Goal: Transaction & Acquisition: Purchase product/service

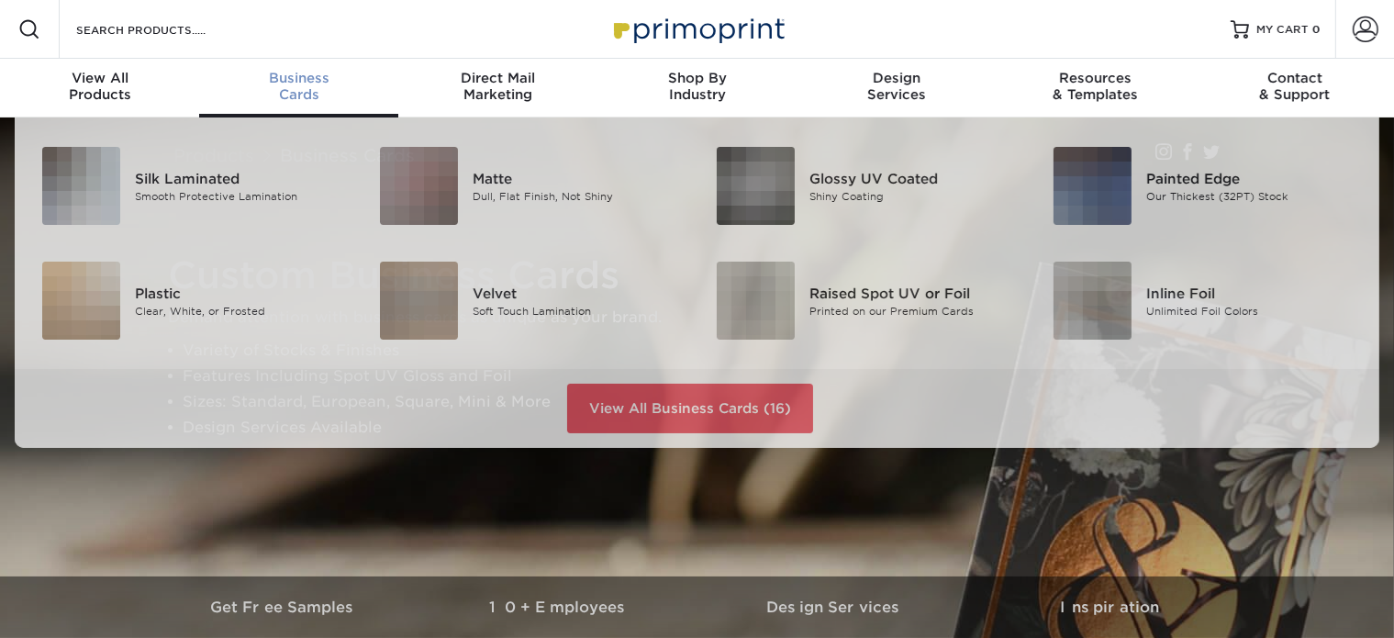
click at [306, 87] on div "Business Cards" at bounding box center [298, 86] width 199 height 33
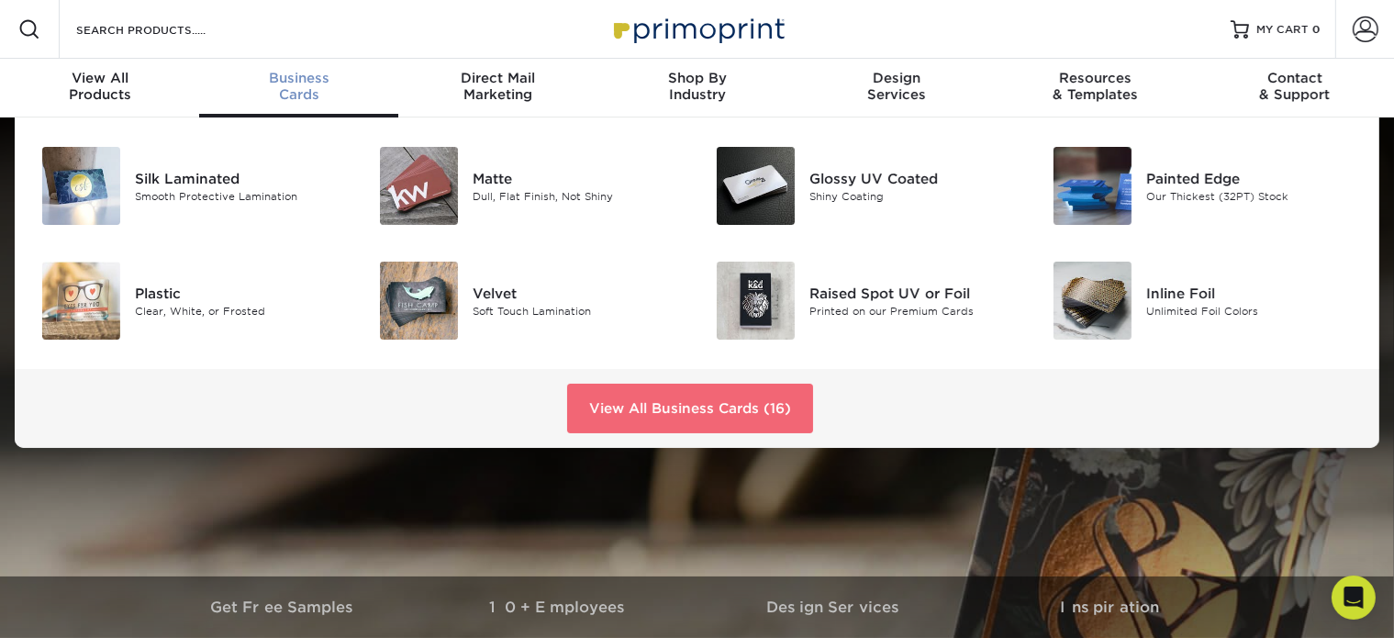
click at [706, 408] on link "View All Business Cards (16)" at bounding box center [690, 409] width 246 height 50
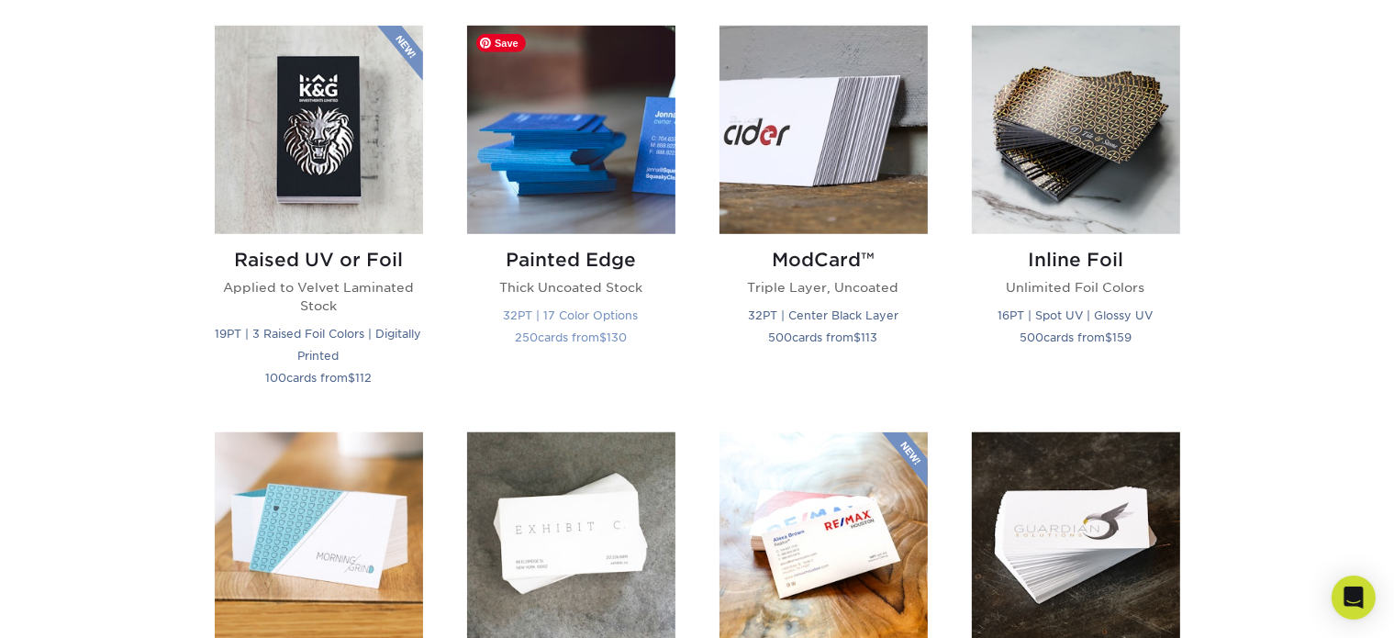
scroll to position [1284, 0]
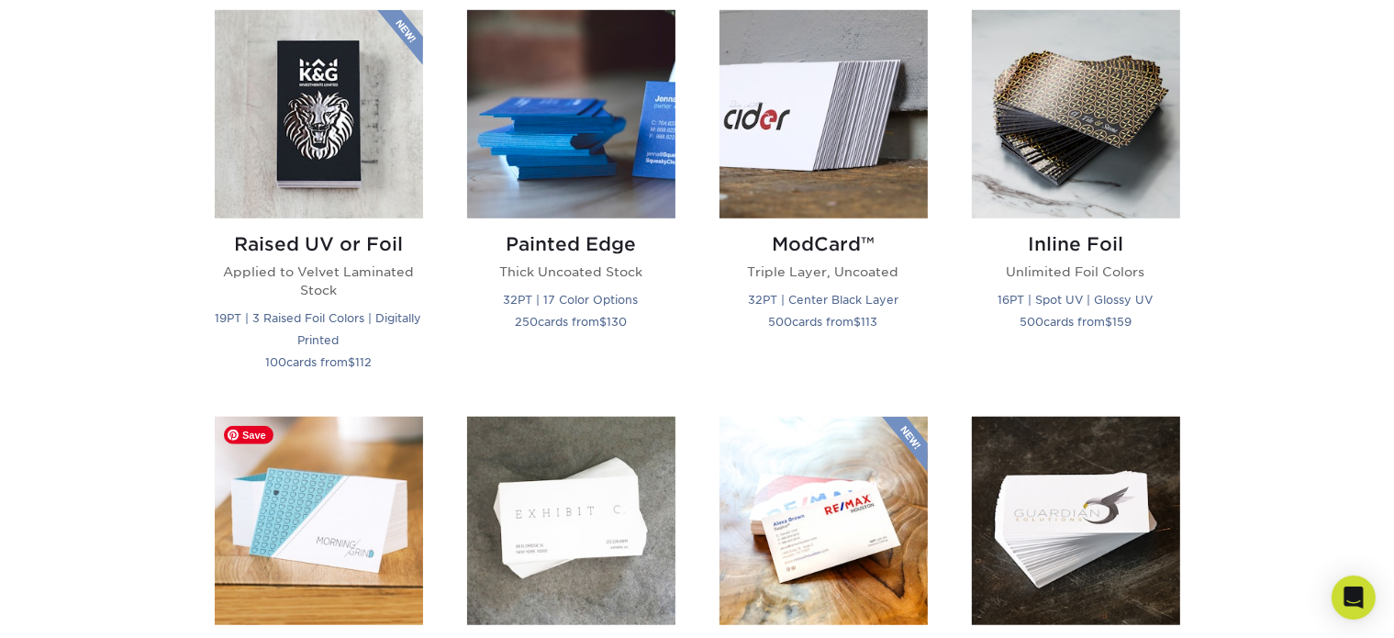
click at [339, 519] on img at bounding box center [319, 521] width 208 height 208
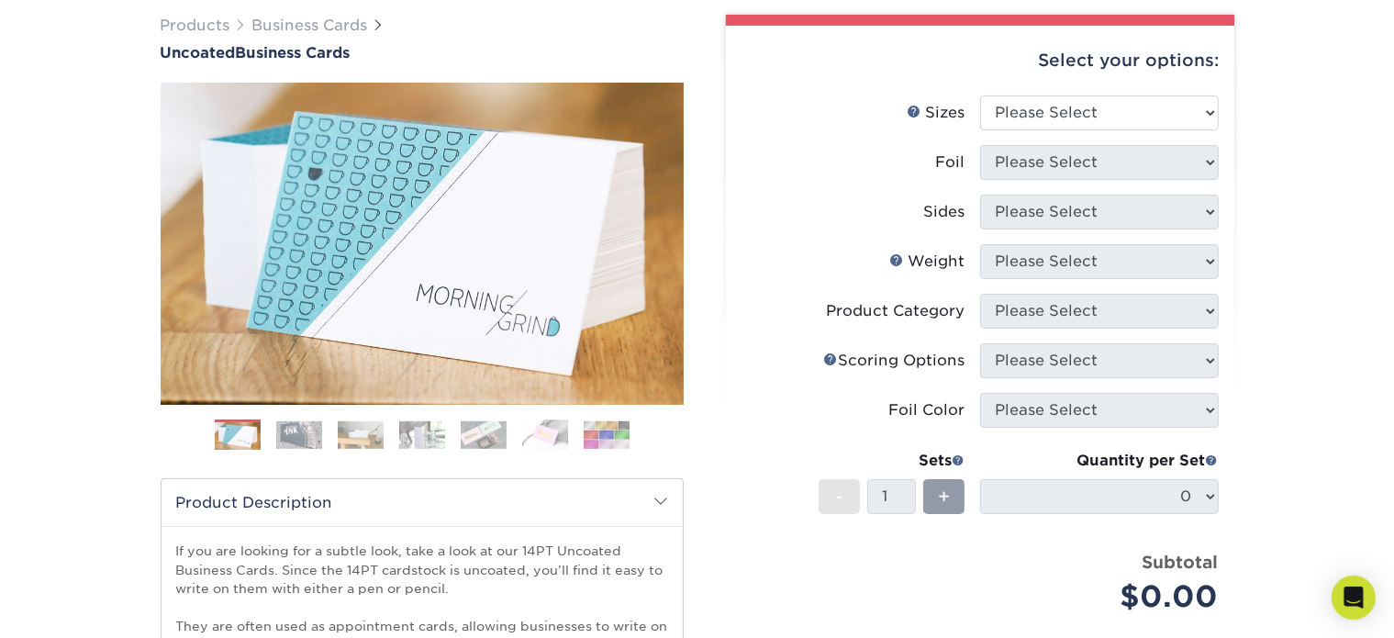
scroll to position [143, 0]
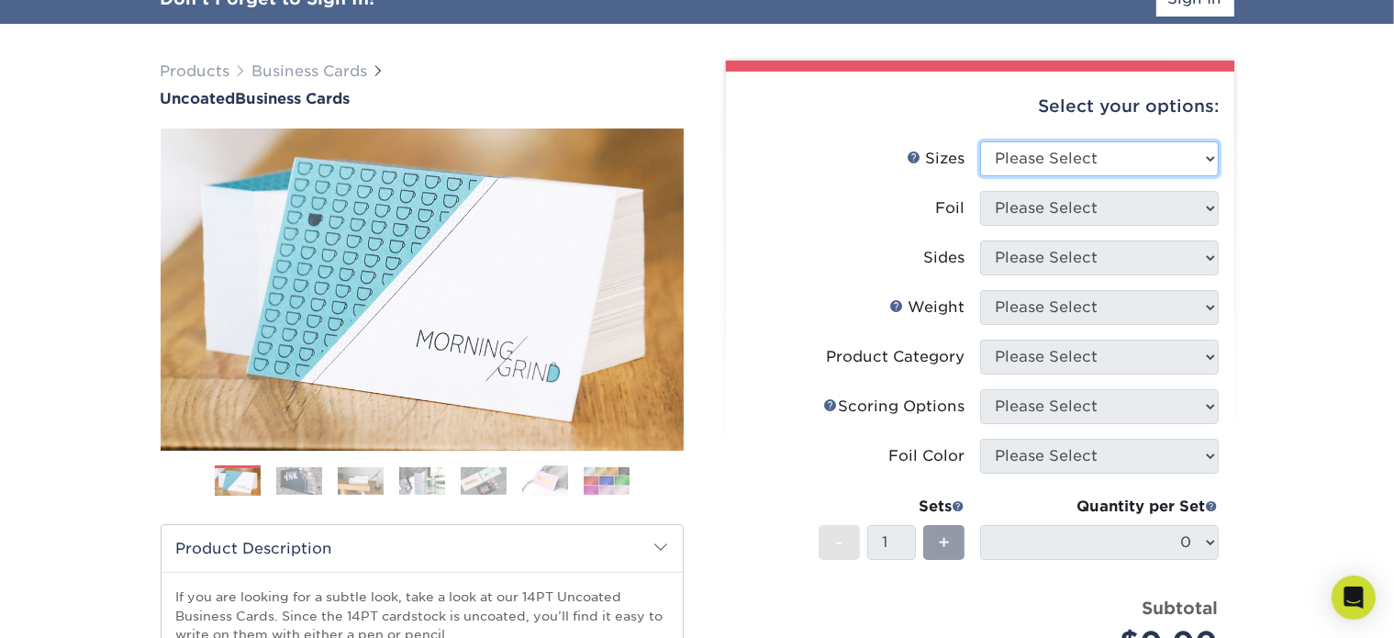
click at [1123, 159] on select "Please Select 1.5" x 3.5" - Mini 1.75" x 3.5" - Mini 2" x 3.5" - Standard 2" x …" at bounding box center [1099, 158] width 239 height 35
select select "2.00x3.50"
click at [980, 141] on select "Please Select 1.5" x 3.5" - Mini 1.75" x 3.5" - Mini 2" x 3.5" - Standard 2" x …" at bounding box center [1099, 158] width 239 height 35
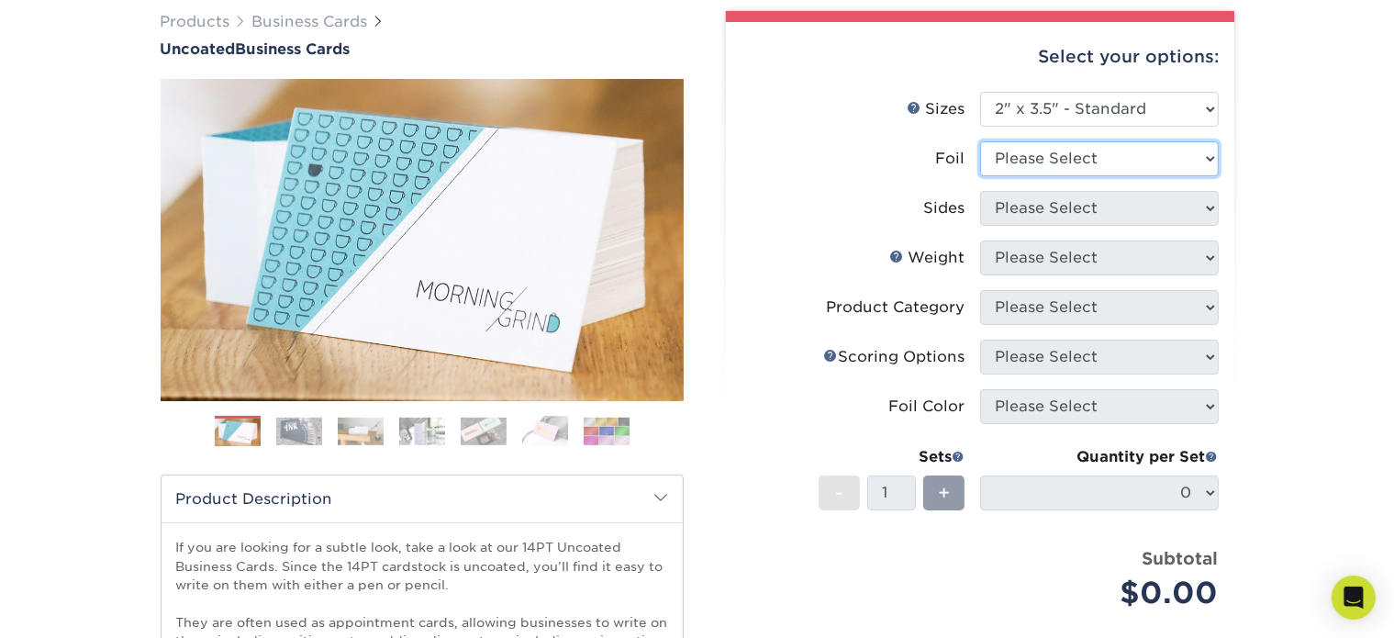
click at [1157, 165] on select "Please Select Yes No" at bounding box center [1099, 158] width 239 height 35
select select "0"
click at [980, 141] on select "Please Select Yes No" at bounding box center [1099, 158] width 239 height 35
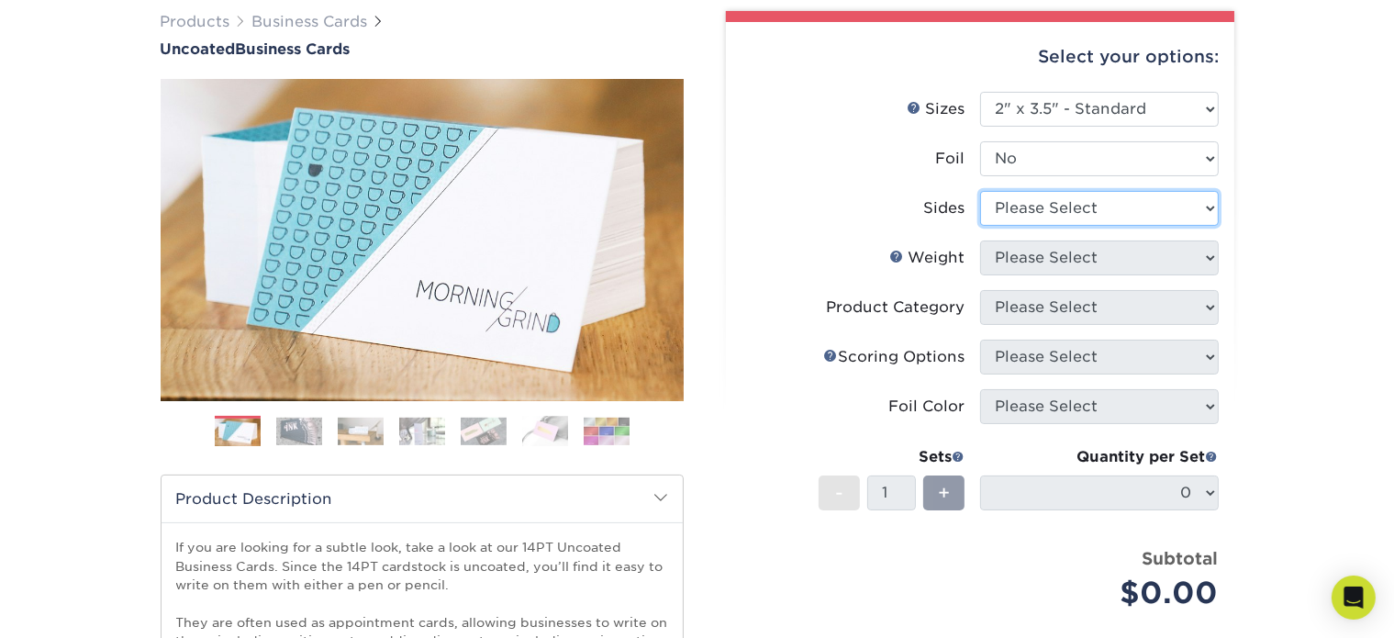
click at [1127, 217] on select "Please Select Print Both Sides Print Front Only" at bounding box center [1099, 208] width 239 height 35
select select "13abbda7-1d64-4f25-8bb2-c179b224825d"
click at [980, 191] on select "Please Select Print Both Sides Print Front Only" at bounding box center [1099, 208] width 239 height 35
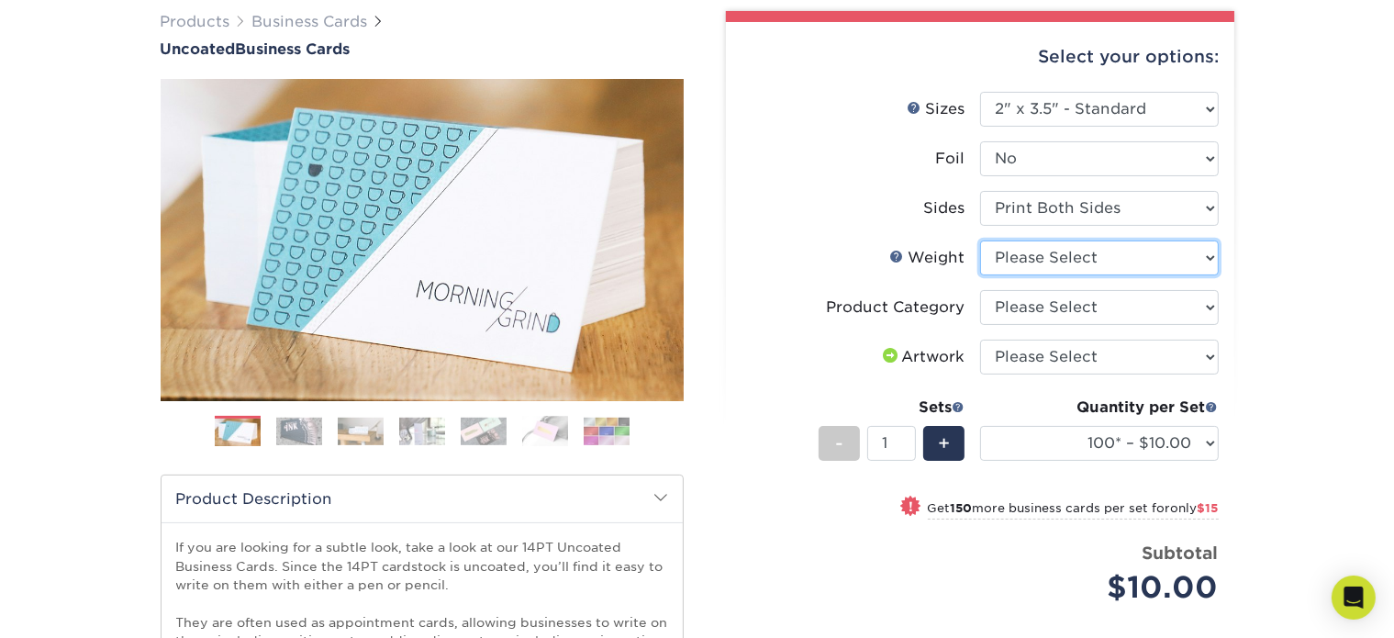
click at [1118, 255] on select "Please Select 14PT Uncoated" at bounding box center [1099, 257] width 239 height 35
select select "14PT Uncoated"
click at [980, 240] on select "Please Select 14PT Uncoated" at bounding box center [1099, 257] width 239 height 35
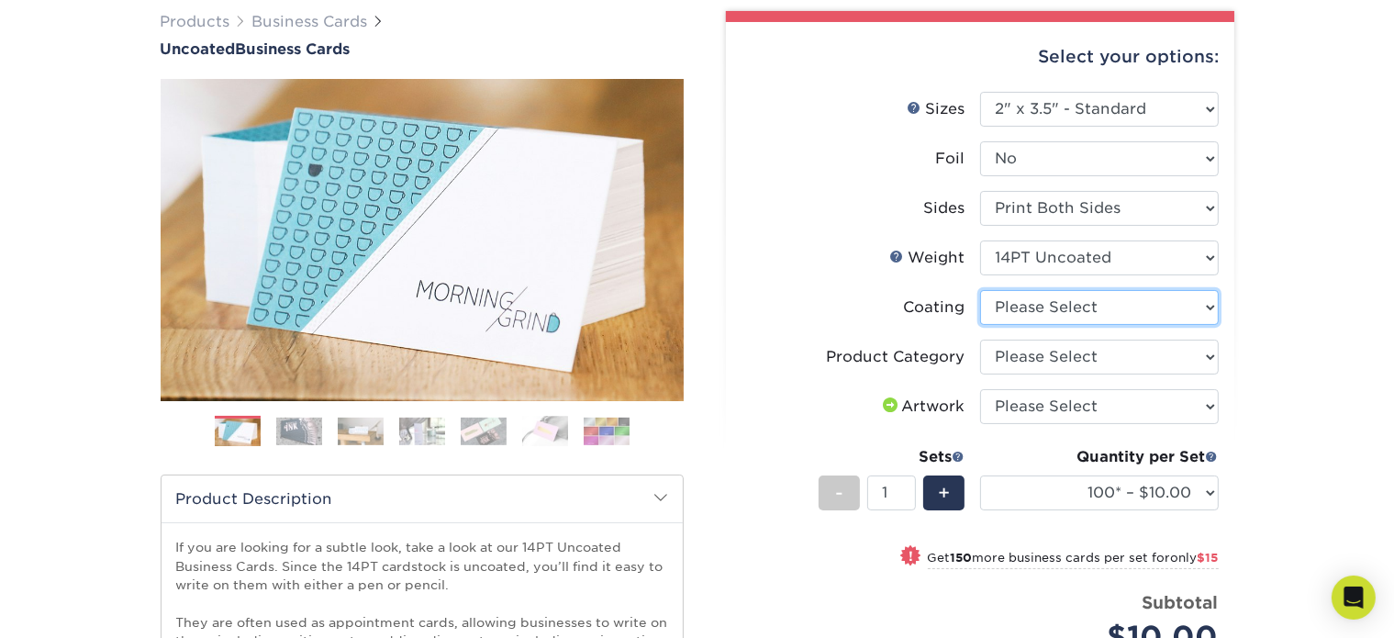
click at [1112, 313] on select at bounding box center [1099, 307] width 239 height 35
select select "3e7618de-abca-4bda-9f97-8b9129e913d8"
click at [980, 290] on select at bounding box center [1099, 307] width 239 height 35
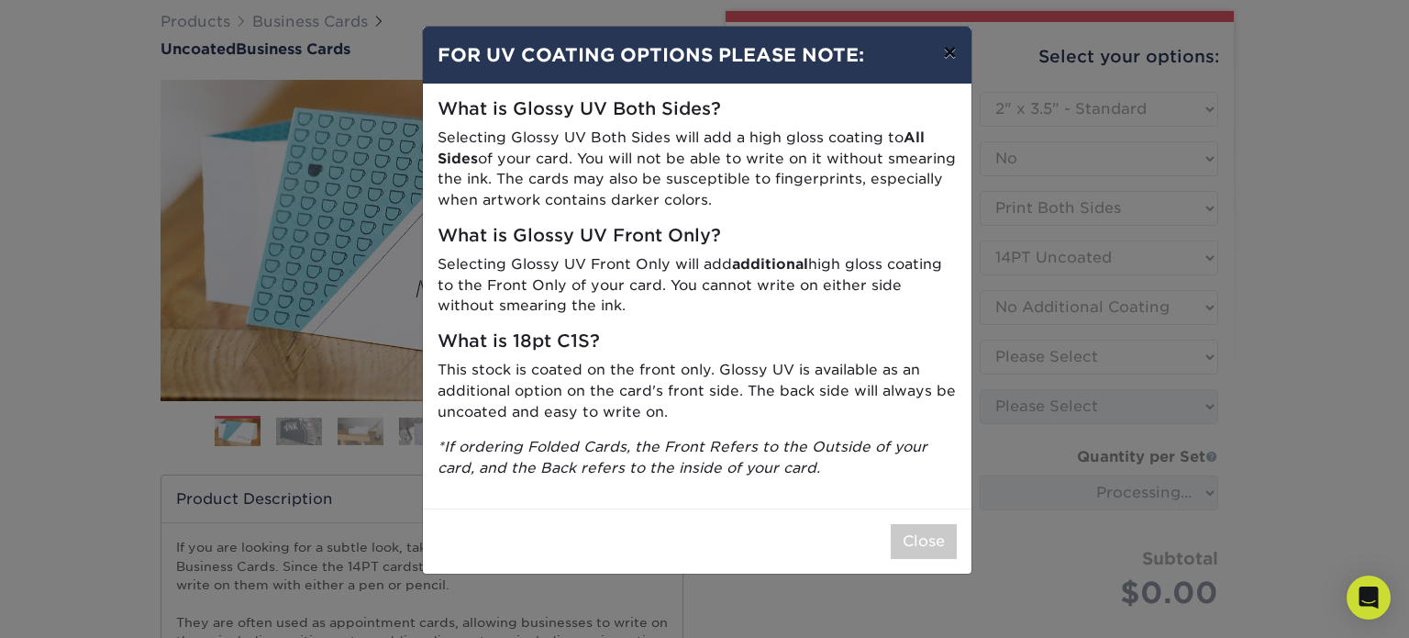
click at [947, 55] on button "×" at bounding box center [950, 52] width 42 height 51
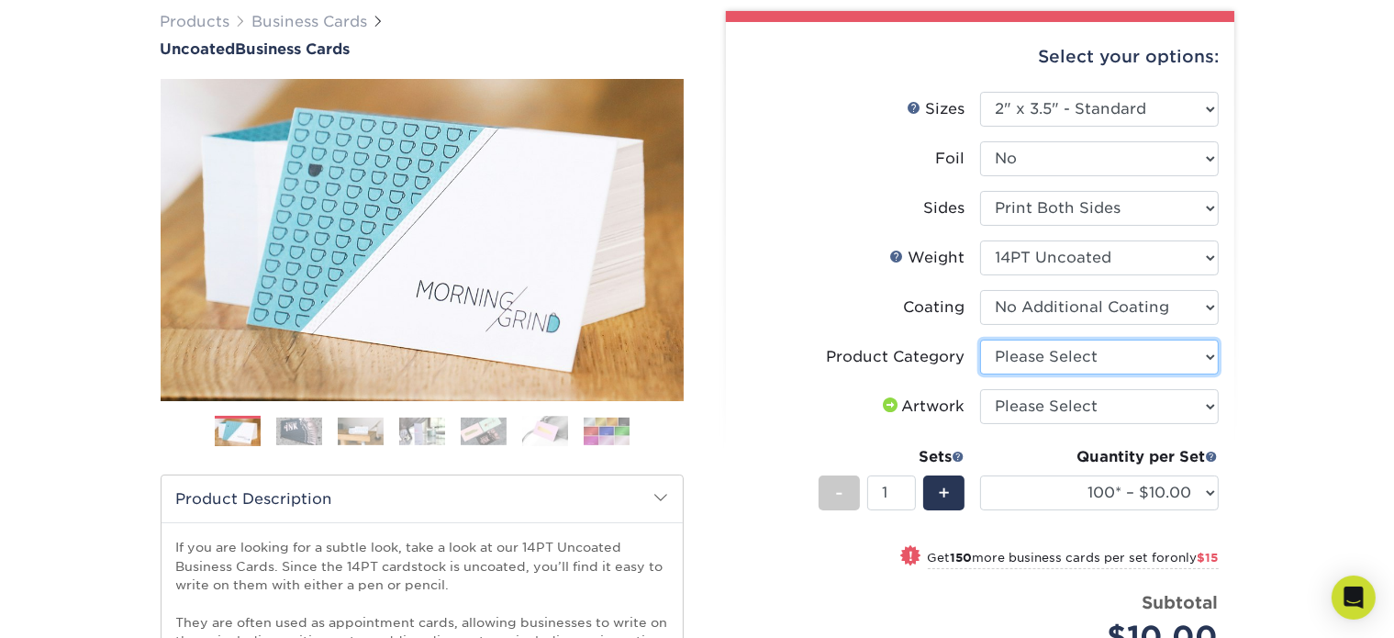
click at [1053, 355] on select "Please Select Business Cards" at bounding box center [1099, 356] width 239 height 35
select select "3b5148f1-0588-4f88-a218-97bcfdce65c1"
click at [980, 339] on select "Please Select Business Cards" at bounding box center [1099, 356] width 239 height 35
click at [1053, 409] on select "Please Select I will upload files I need a design - $100" at bounding box center [1099, 406] width 239 height 35
select select "upload"
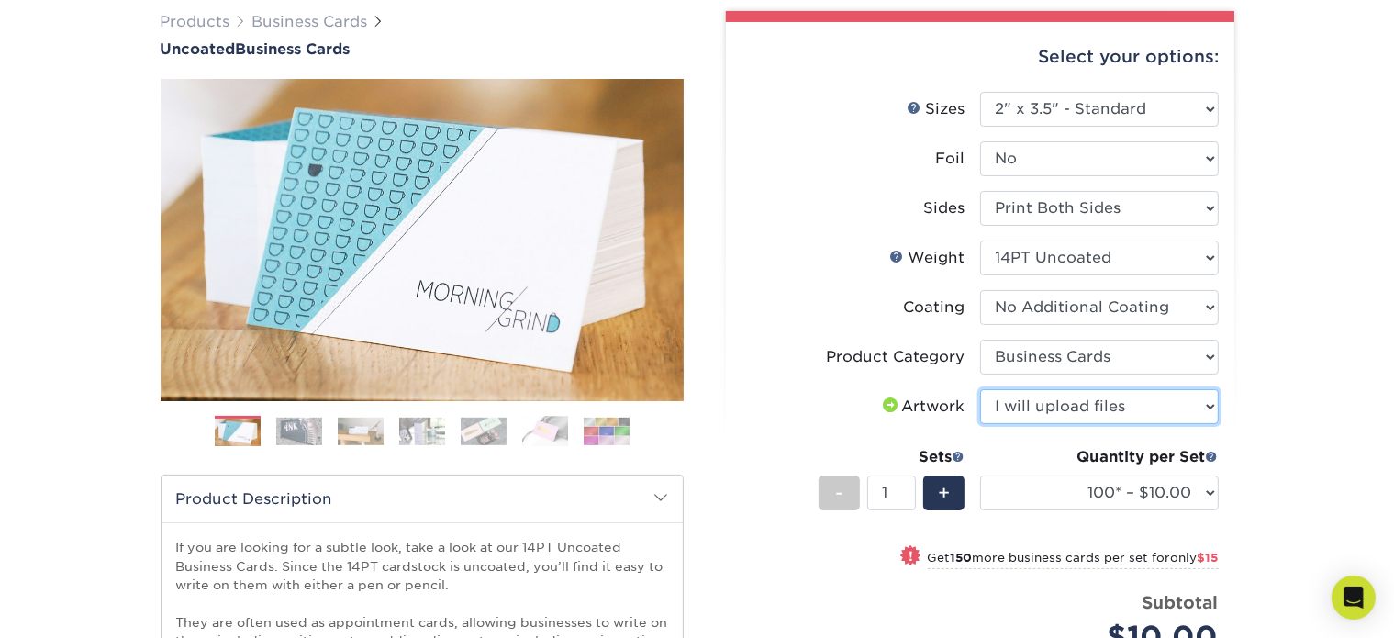
click at [980, 389] on select "Please Select I will upload files I need a design - $100" at bounding box center [1099, 406] width 239 height 35
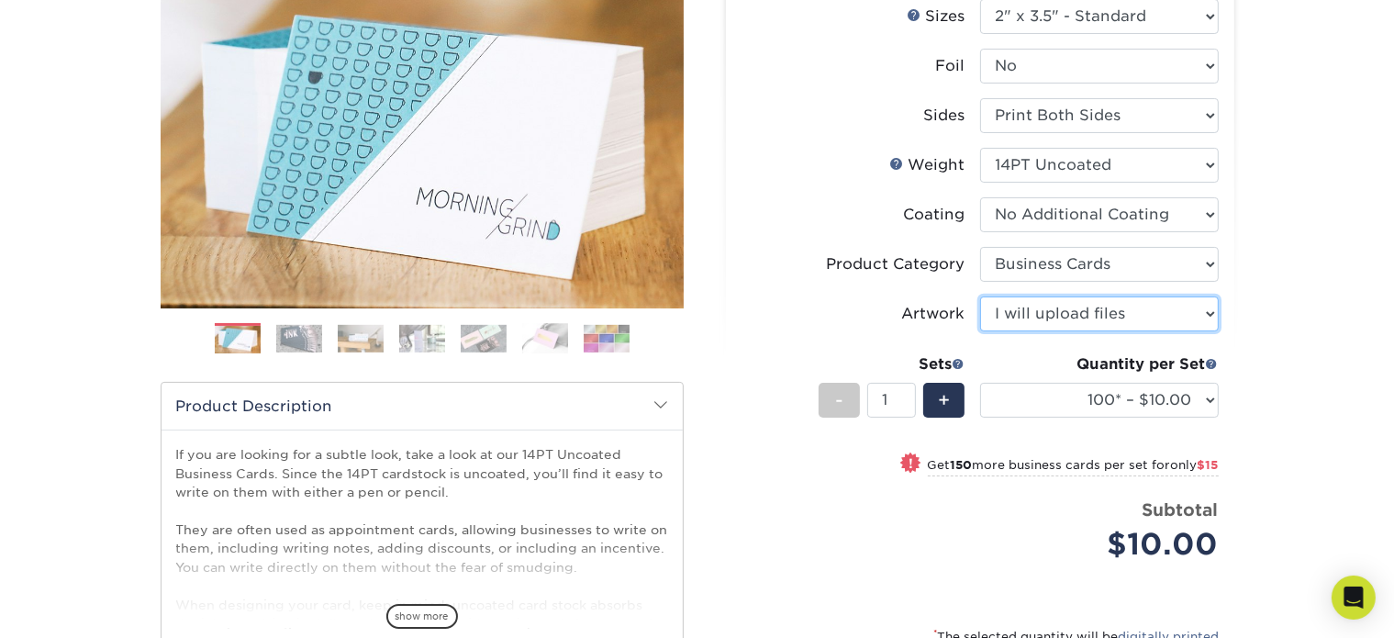
scroll to position [327, 0]
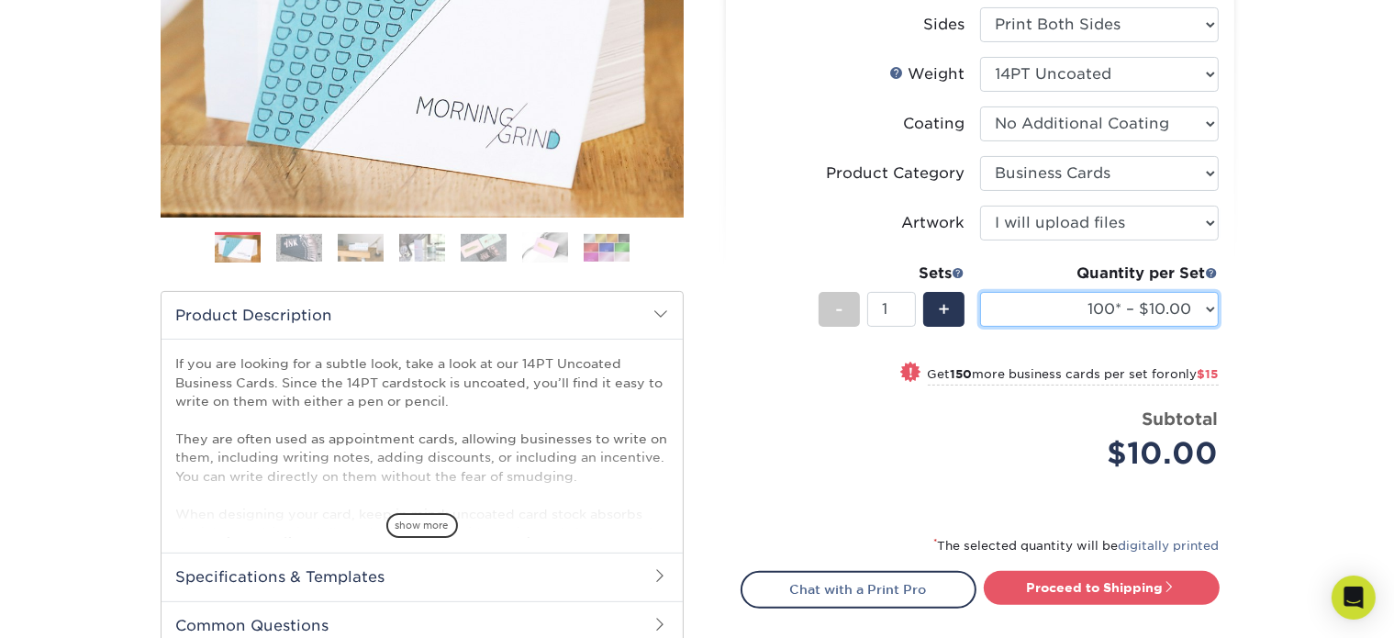
click at [1188, 292] on select "100* – $10.00 250* – $25.00 500 – $50.00 1000 – $72.00 2500 – $125.00 5000 – $1…" at bounding box center [1099, 309] width 239 height 35
select select "500 – $50.00"
click at [980, 292] on select "100* – $10.00 250* – $25.00 500 – $50.00 1000 – $72.00 2500 – $125.00 5000 – $1…" at bounding box center [1099, 309] width 239 height 35
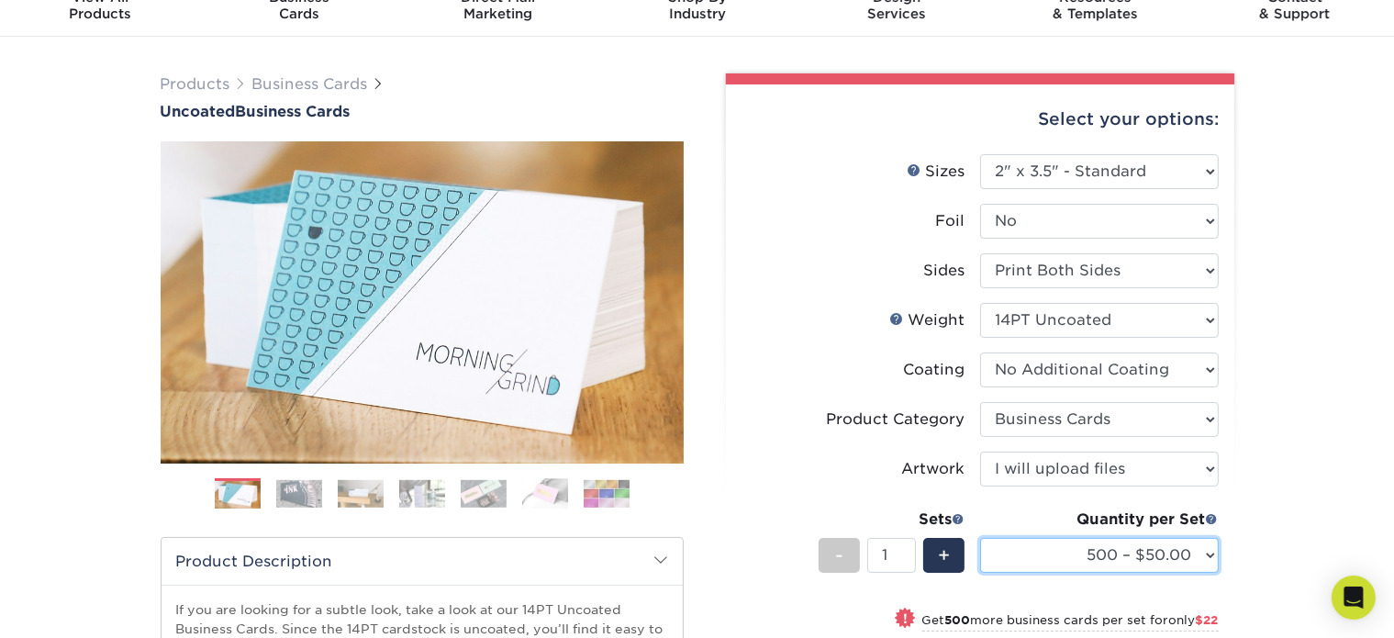
scroll to position [51, 0]
